Goal: Find specific page/section: Find specific page/section

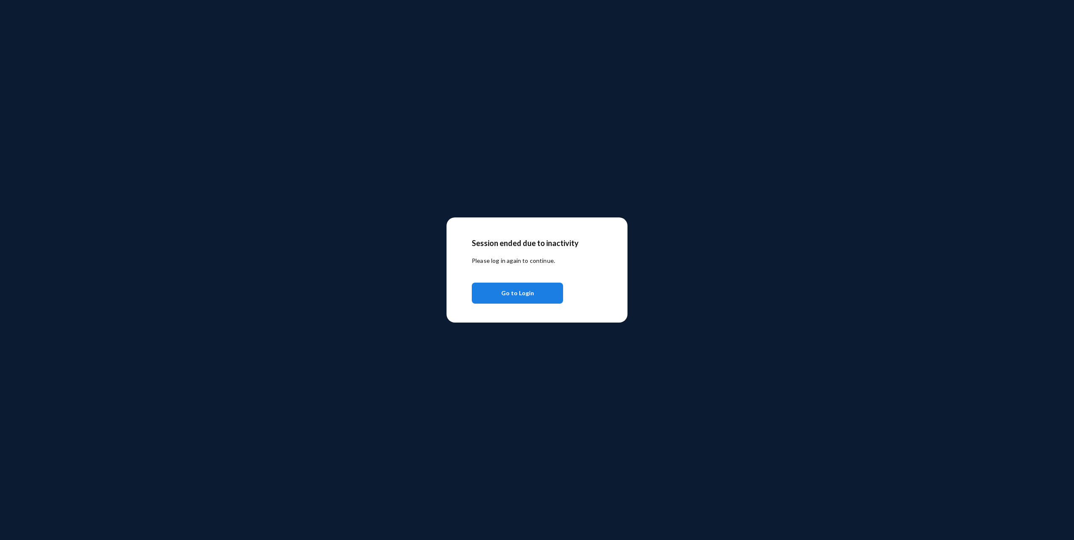
click at [512, 293] on span "Go to Login" at bounding box center [517, 293] width 33 height 15
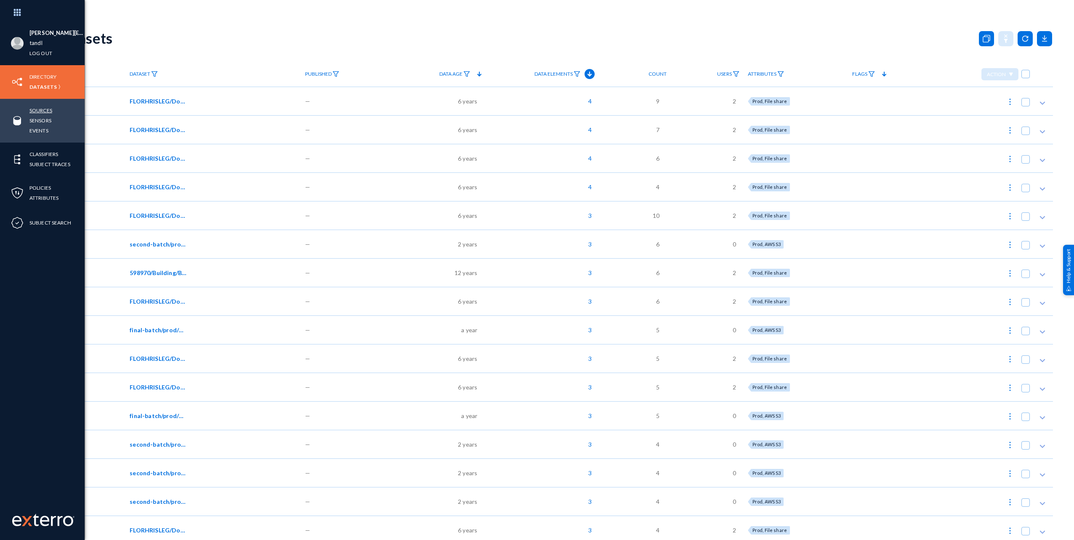
click at [42, 107] on link "Sources" at bounding box center [40, 111] width 23 height 10
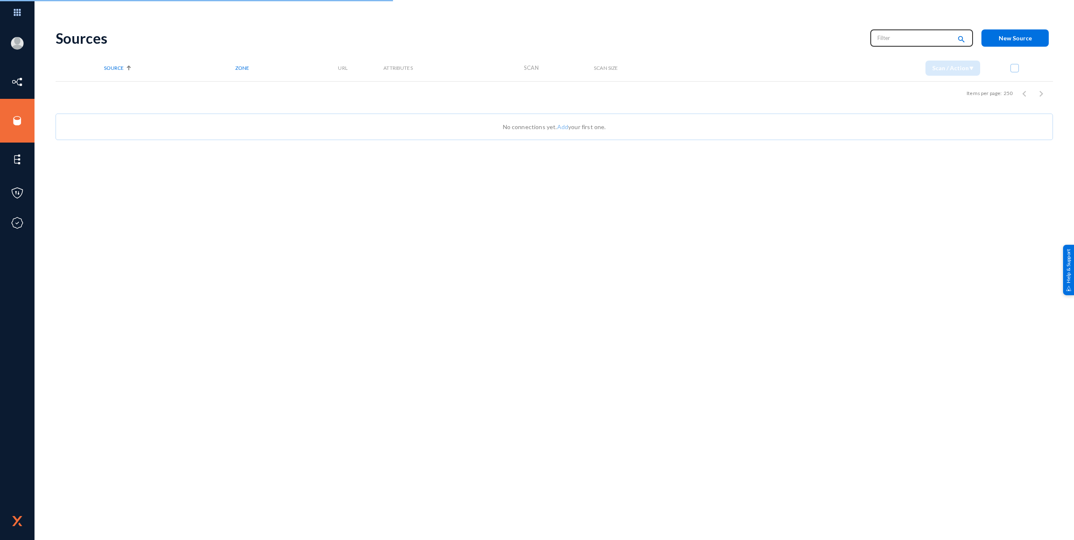
click at [909, 38] on input "text" at bounding box center [914, 38] width 74 height 13
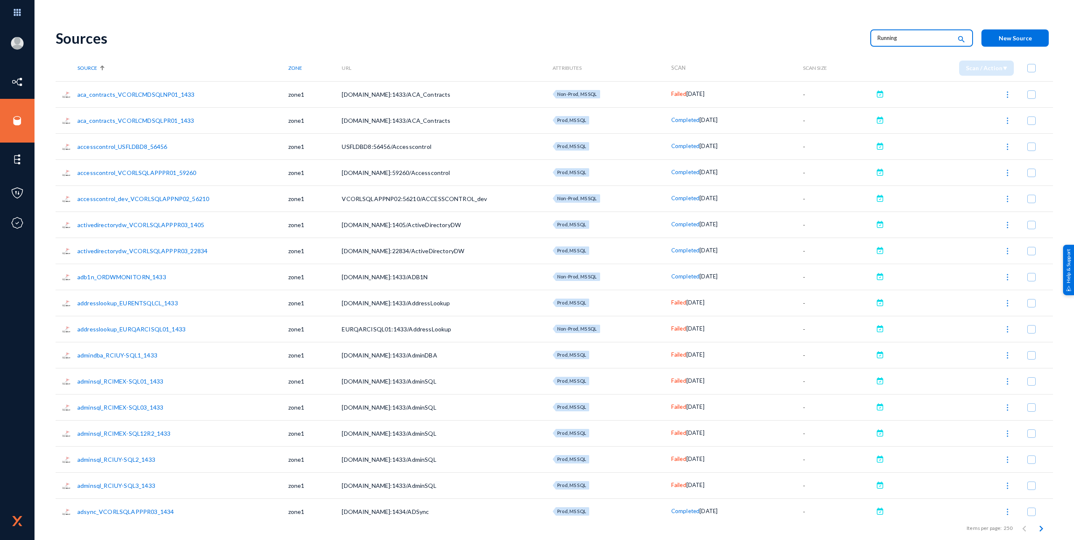
type input "Running"
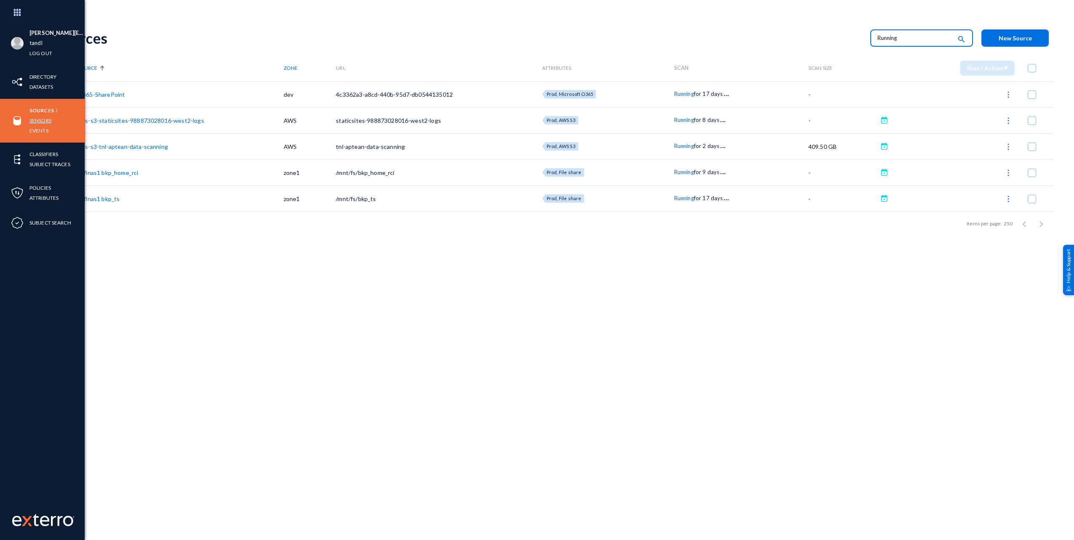
click at [36, 122] on link "Sensors" at bounding box center [40, 121] width 22 height 10
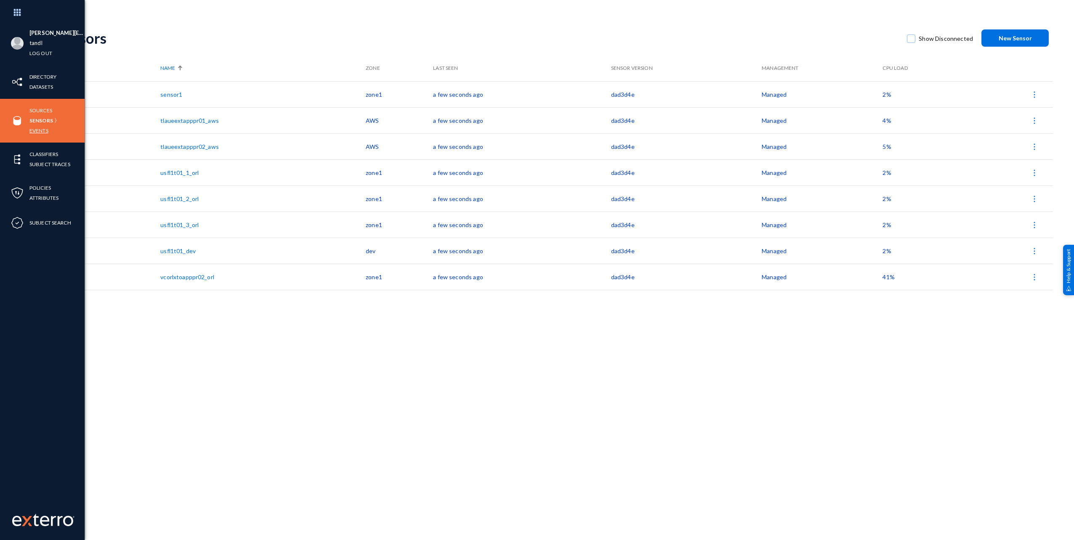
click at [35, 128] on link "Events" at bounding box center [38, 131] width 19 height 10
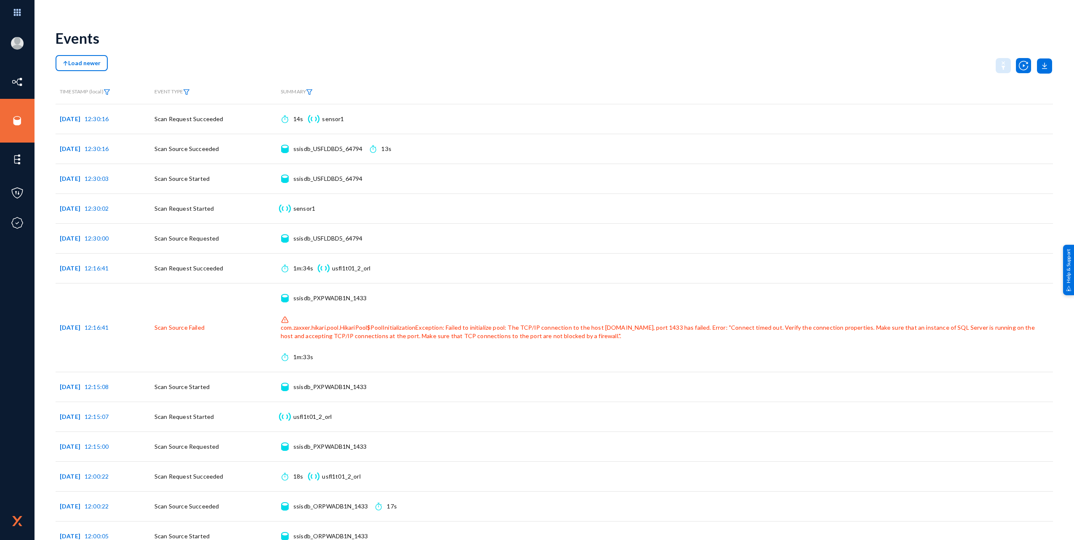
drag, startPoint x: 189, startPoint y: 88, endPoint x: 184, endPoint y: 91, distance: 6.4
click at [184, 91] on th "EVENT TYPE" at bounding box center [213, 92] width 126 height 24
click at [190, 93] on img at bounding box center [186, 92] width 7 height 6
click at [193, 115] on span at bounding box center [195, 119] width 56 height 8
click at [224, 72] on div at bounding box center [537, 270] width 1074 height 540
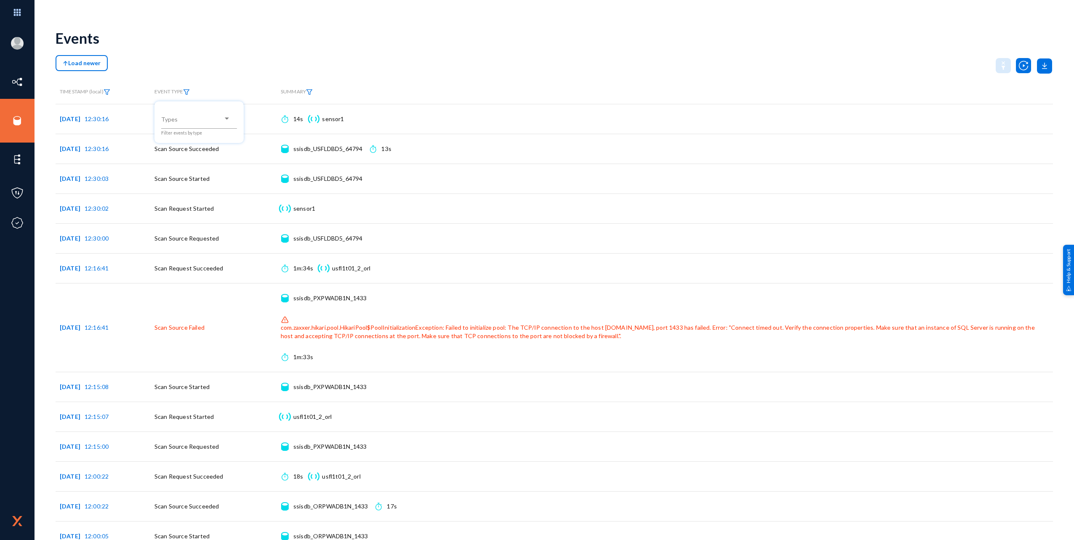
click at [224, 71] on div at bounding box center [537, 270] width 1074 height 540
